Goal: Transaction & Acquisition: Book appointment/travel/reservation

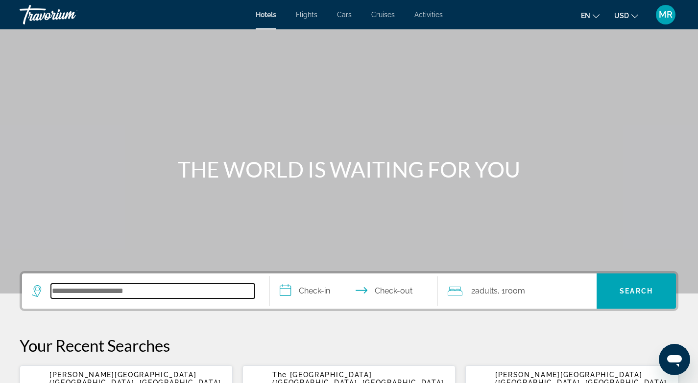
click at [60, 291] on input "Search hotel destination" at bounding box center [153, 291] width 204 height 15
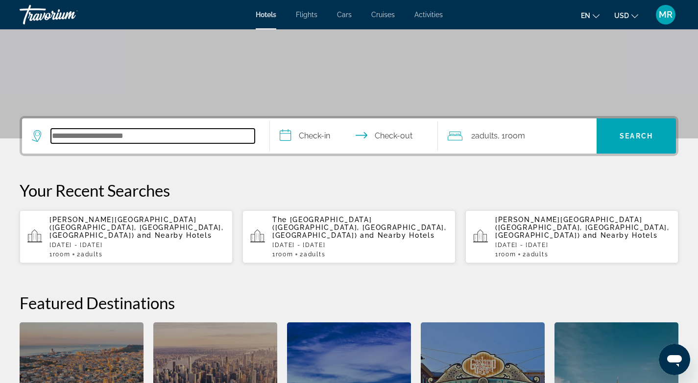
scroll to position [239, 0]
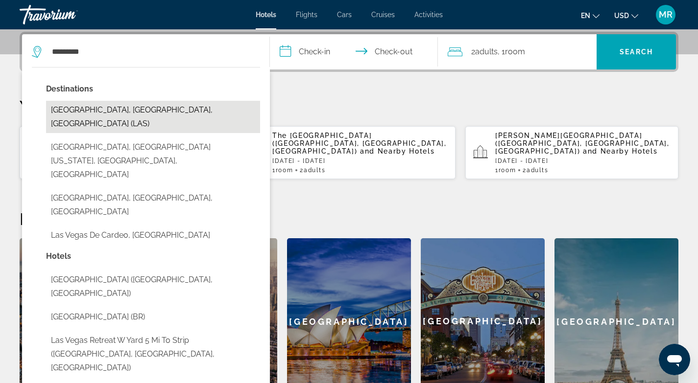
click at [161, 114] on button "[GEOGRAPHIC_DATA], [GEOGRAPHIC_DATA], [GEOGRAPHIC_DATA] (LAS)" at bounding box center [153, 117] width 214 height 32
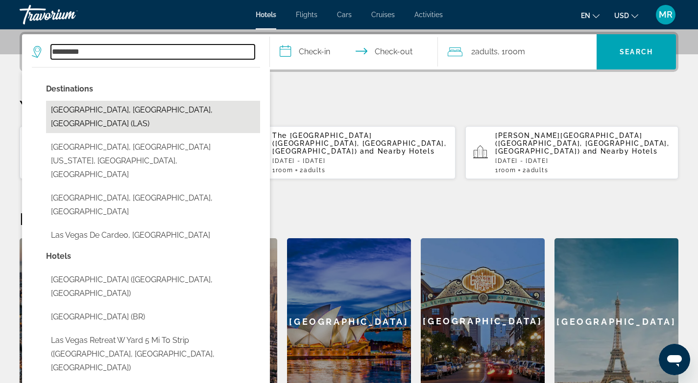
type input "**********"
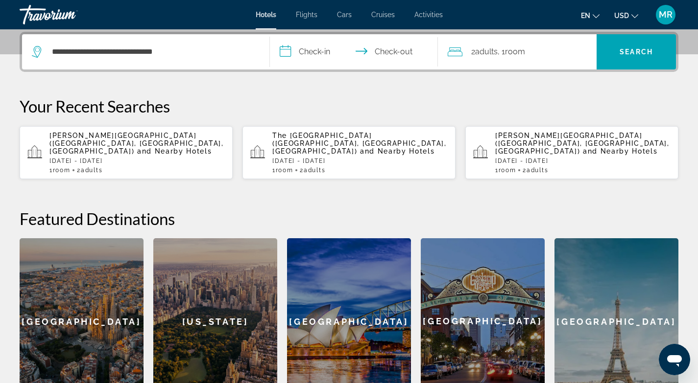
click at [285, 53] on input "**********" at bounding box center [356, 53] width 172 height 38
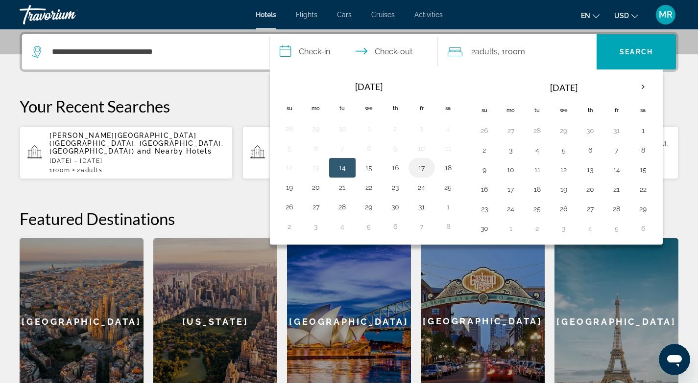
click at [422, 167] on button "17" at bounding box center [422, 168] width 16 height 14
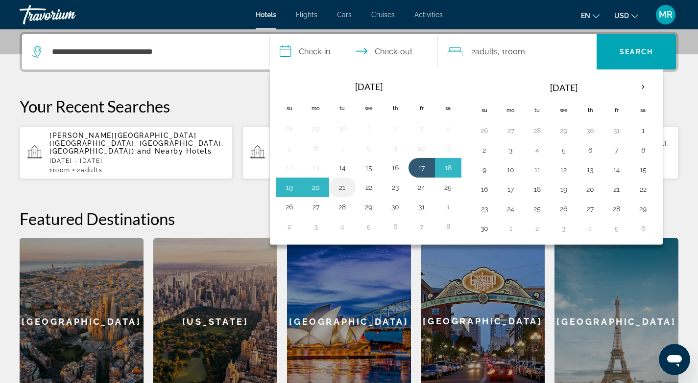
click at [345, 192] on button "21" at bounding box center [342, 188] width 16 height 14
type input "**********"
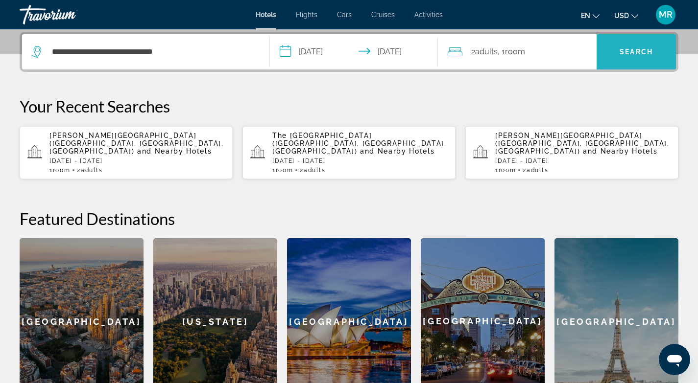
click at [629, 58] on span "Search" at bounding box center [635, 52] width 79 height 24
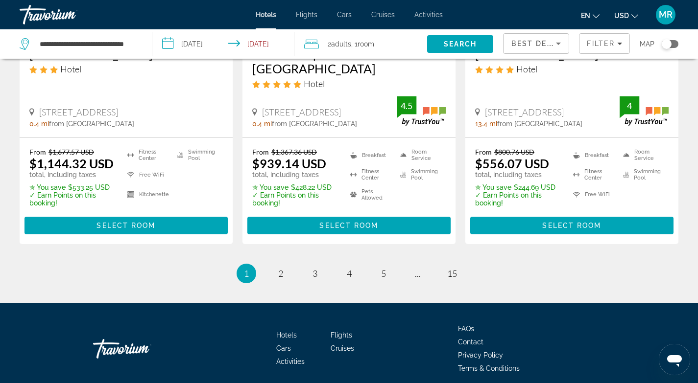
scroll to position [1397, 0]
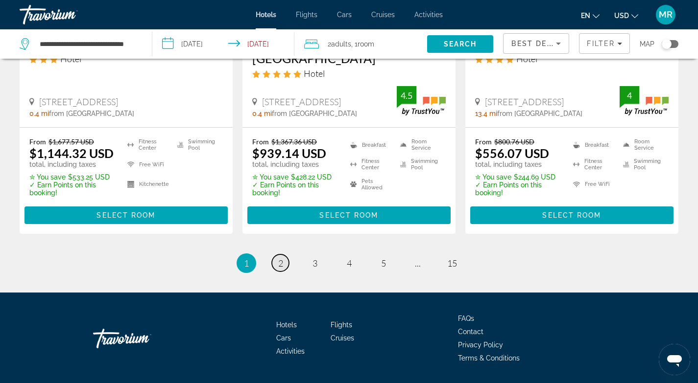
click at [279, 258] on span "2" at bounding box center [280, 263] width 5 height 11
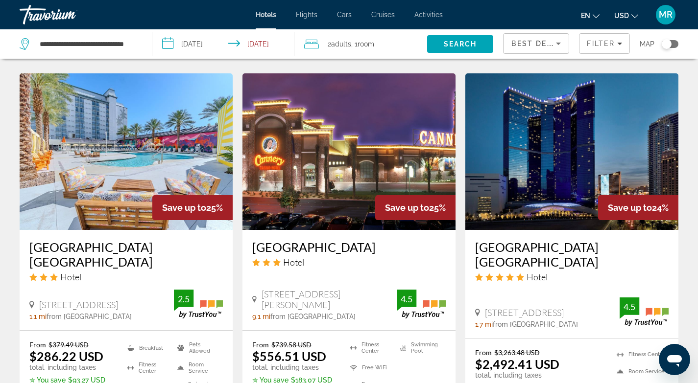
scroll to position [842, 0]
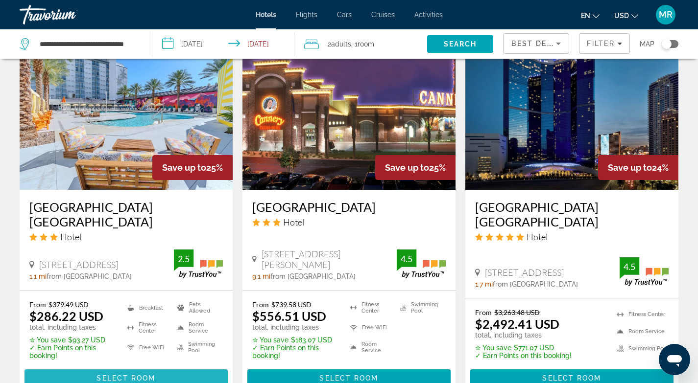
click at [128, 375] on span "Select Room" at bounding box center [125, 379] width 59 height 8
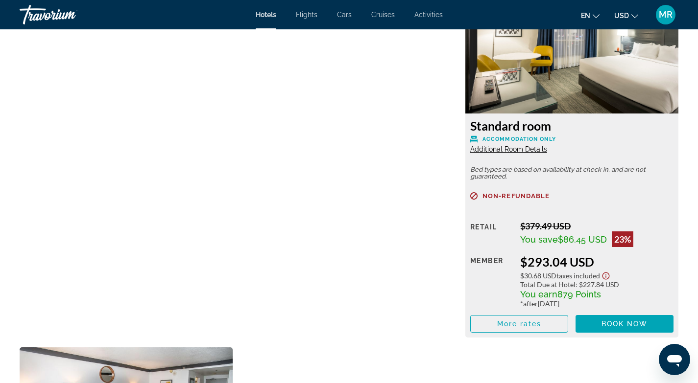
scroll to position [1403, 0]
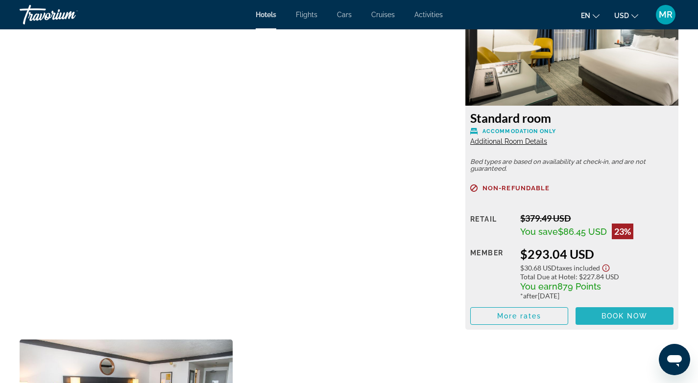
click at [613, 314] on span "Book now" at bounding box center [624, 316] width 47 height 8
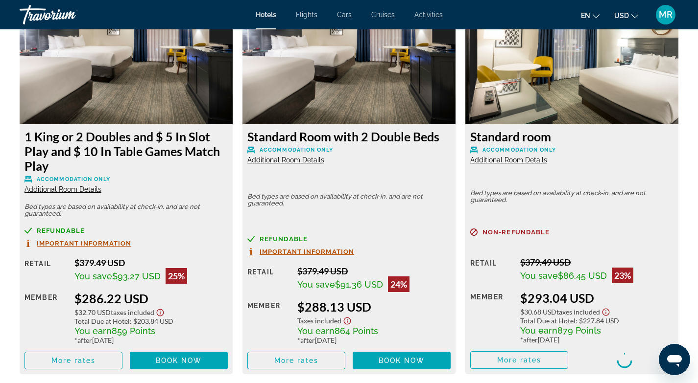
scroll to position [1390, 0]
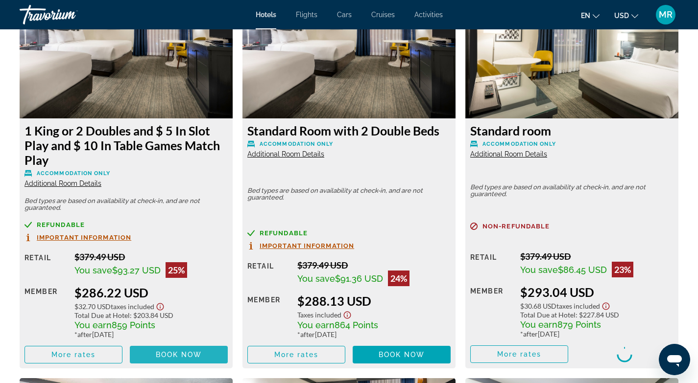
click at [166, 355] on span "Book now" at bounding box center [179, 355] width 47 height 8
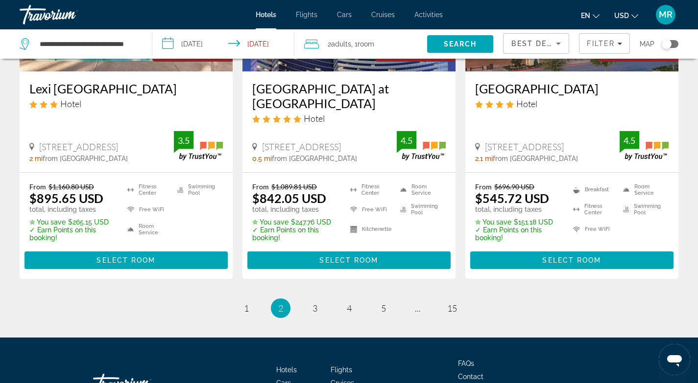
scroll to position [1376, 0]
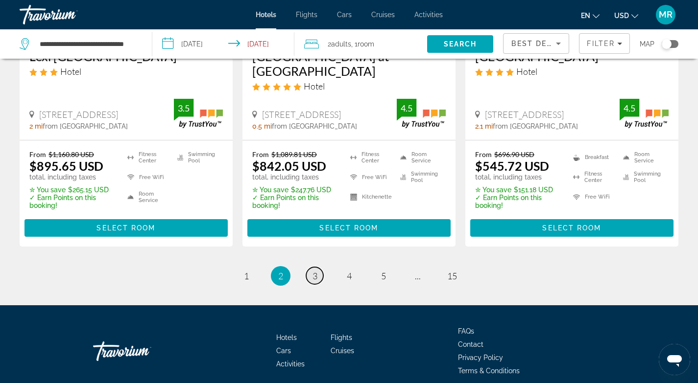
click at [312, 271] on span "3" at bounding box center [314, 276] width 5 height 11
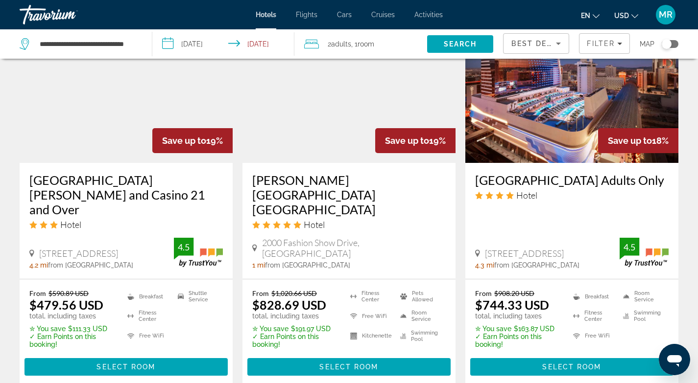
scroll to position [1280, 0]
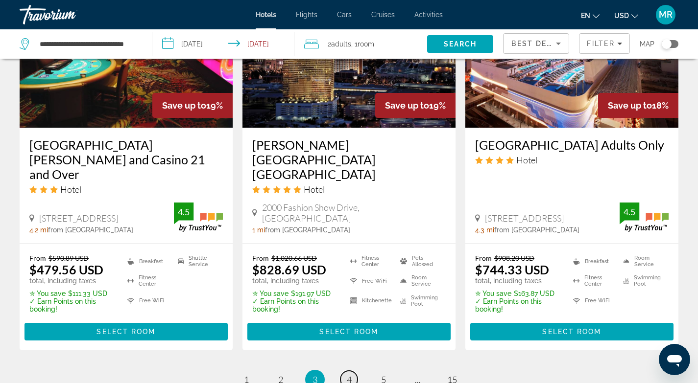
click at [347, 375] on span "4" at bounding box center [349, 380] width 5 height 11
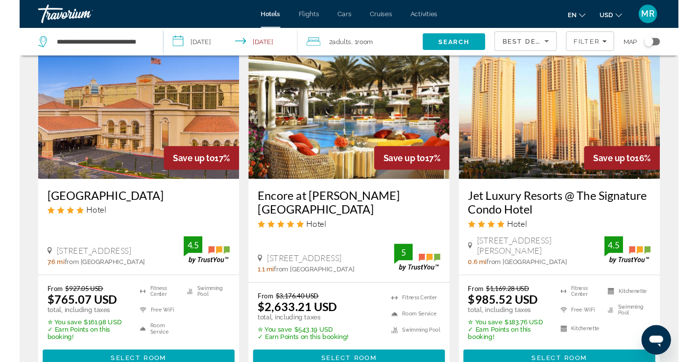
scroll to position [15, 0]
